Goal: Transaction & Acquisition: Purchase product/service

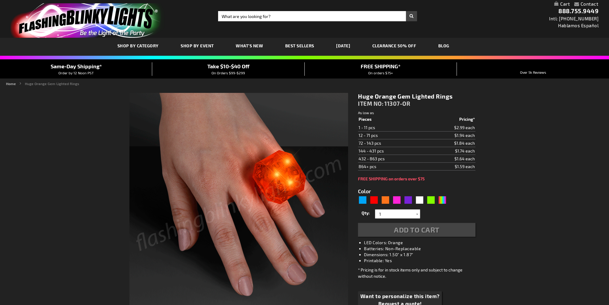
type input "5637"
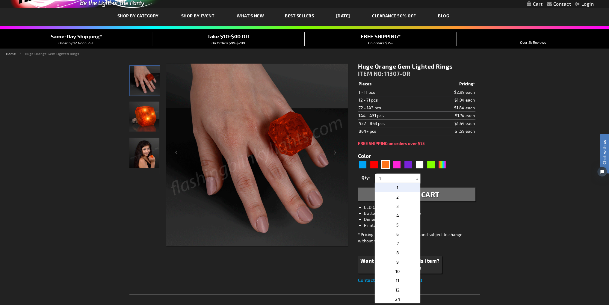
drag, startPoint x: 383, startPoint y: 179, endPoint x: 376, endPoint y: 179, distance: 7.2
click at [374, 179] on div "Qty 1 2 3 4 5 6 7 8 9 10 11 12 24 36 48 60 72 84 96 108 120 132 144 156 168" at bounding box center [416, 179] width 117 height 12
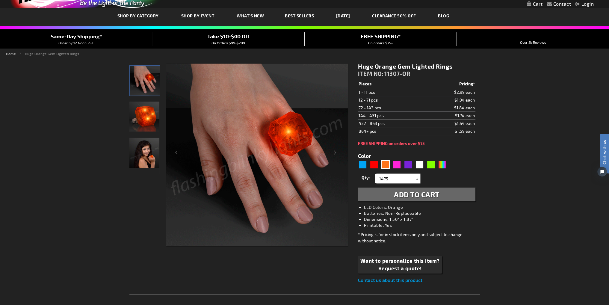
type input "1475"
click at [421, 193] on span "Add to Cart" at bounding box center [417, 194] width 46 height 9
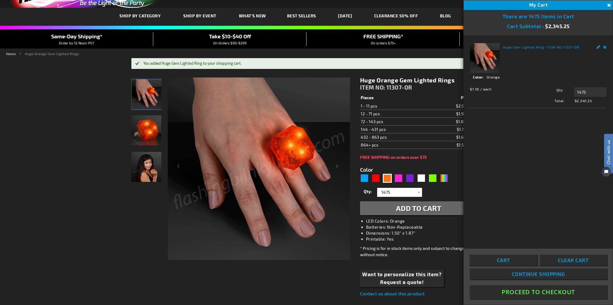
click at [543, 292] on button "Proceed To Checkout" at bounding box center [538, 291] width 137 height 13
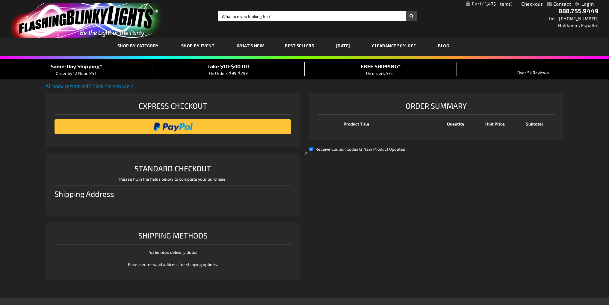
type input "[PERSON_NAME][EMAIL_ADDRESS][PERSON_NAME][DOMAIN_NAME]"
click at [580, 5] on link "Login" at bounding box center [584, 4] width 18 height 6
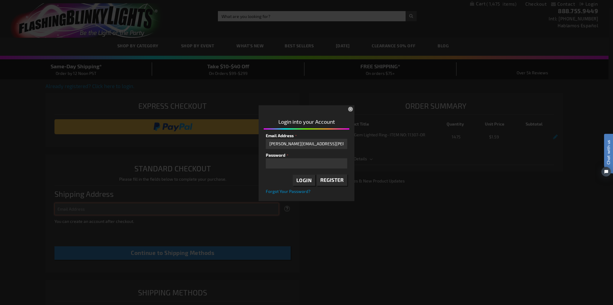
type input "[PERSON_NAME][EMAIL_ADDRESS][PERSON_NAME][DOMAIN_NAME]"
select select "US"
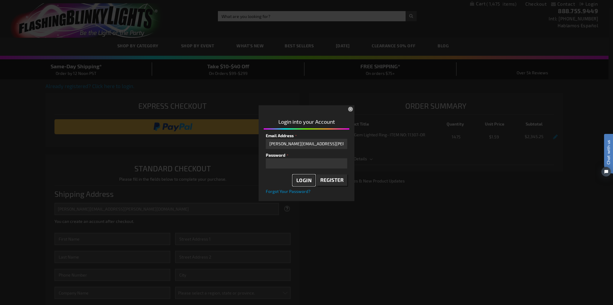
click at [307, 179] on span "Login" at bounding box center [305, 180] width 16 height 6
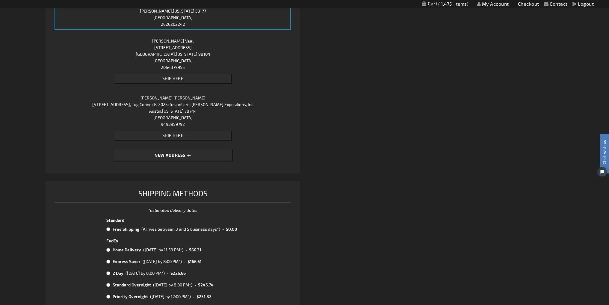
scroll to position [240, 0]
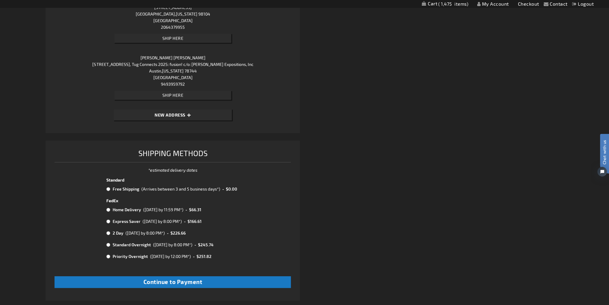
click at [109, 188] on input "radio" at bounding box center [108, 189] width 4 height 5
radio input "true"
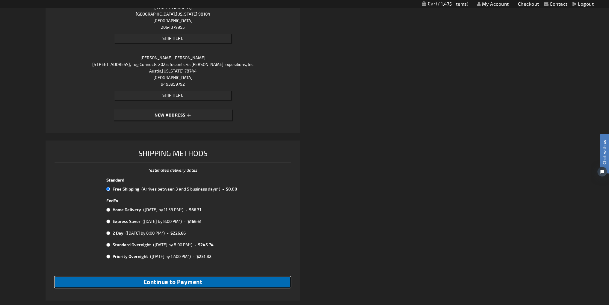
click at [201, 282] on span "Continue to Payment" at bounding box center [172, 281] width 59 height 7
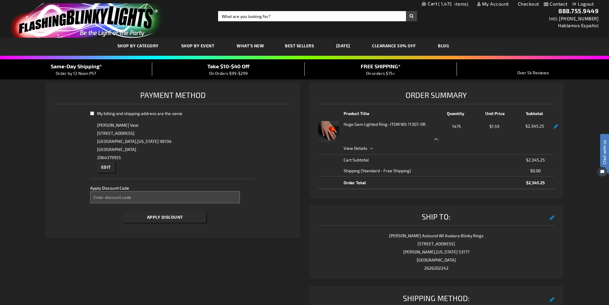
select select "6b0c0f6be7408271b7d4be6ef5a40dbefa33f067"
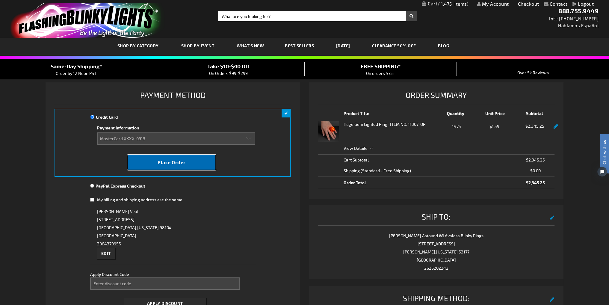
click at [165, 161] on span "Place Order" at bounding box center [172, 162] width 28 height 6
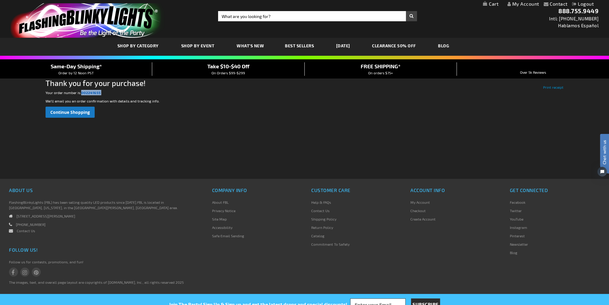
drag, startPoint x: 101, startPoint y: 93, endPoint x: 81, endPoint y: 92, distance: 19.2
click at [81, 92] on p "Your order number is: 002241655 ." at bounding box center [305, 92] width 518 height 5
click at [78, 114] on span "Continue Shopping" at bounding box center [70, 112] width 40 height 6
